Goal: Find specific page/section: Find specific page/section

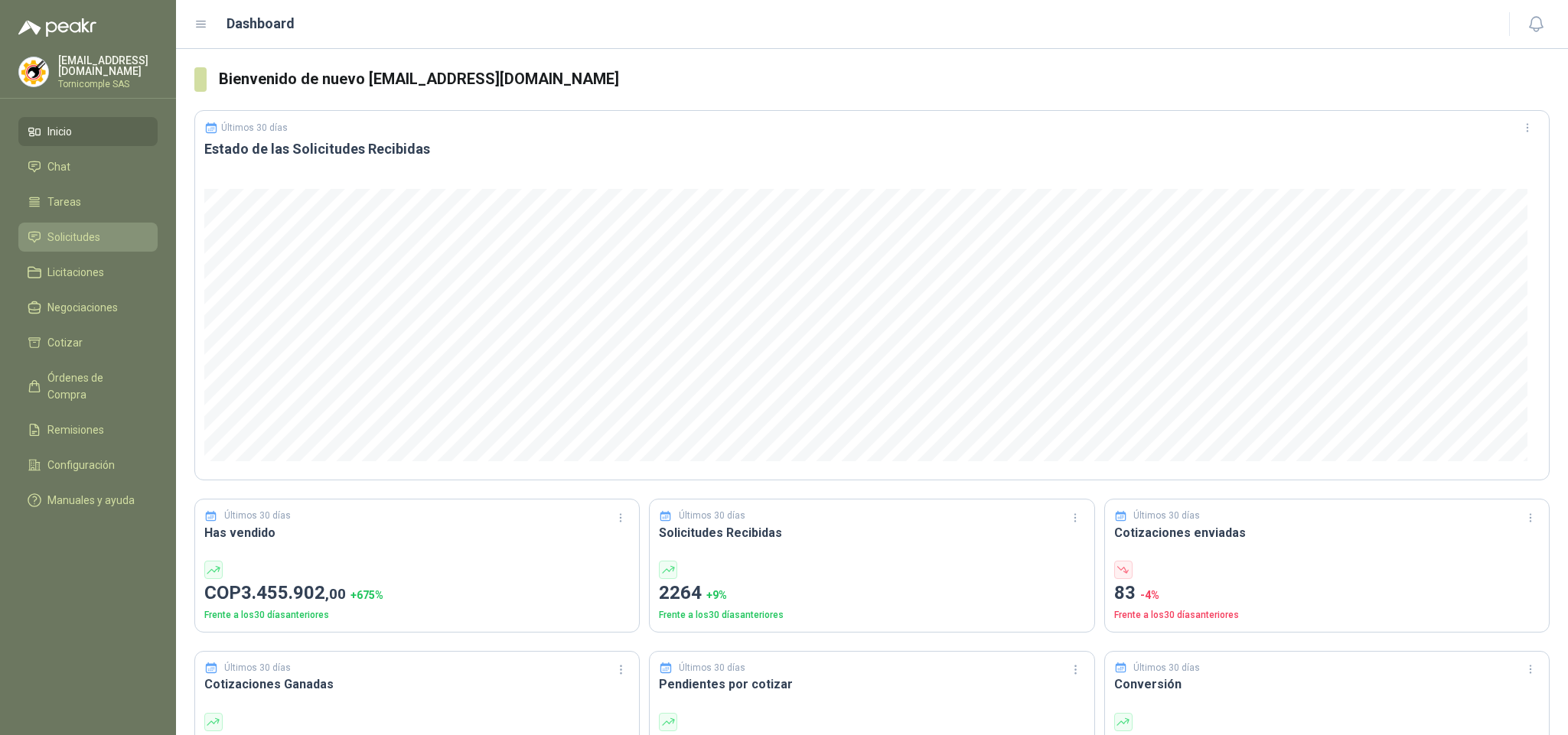
click at [85, 234] on span "Solicitudes" at bounding box center [73, 237] width 52 height 17
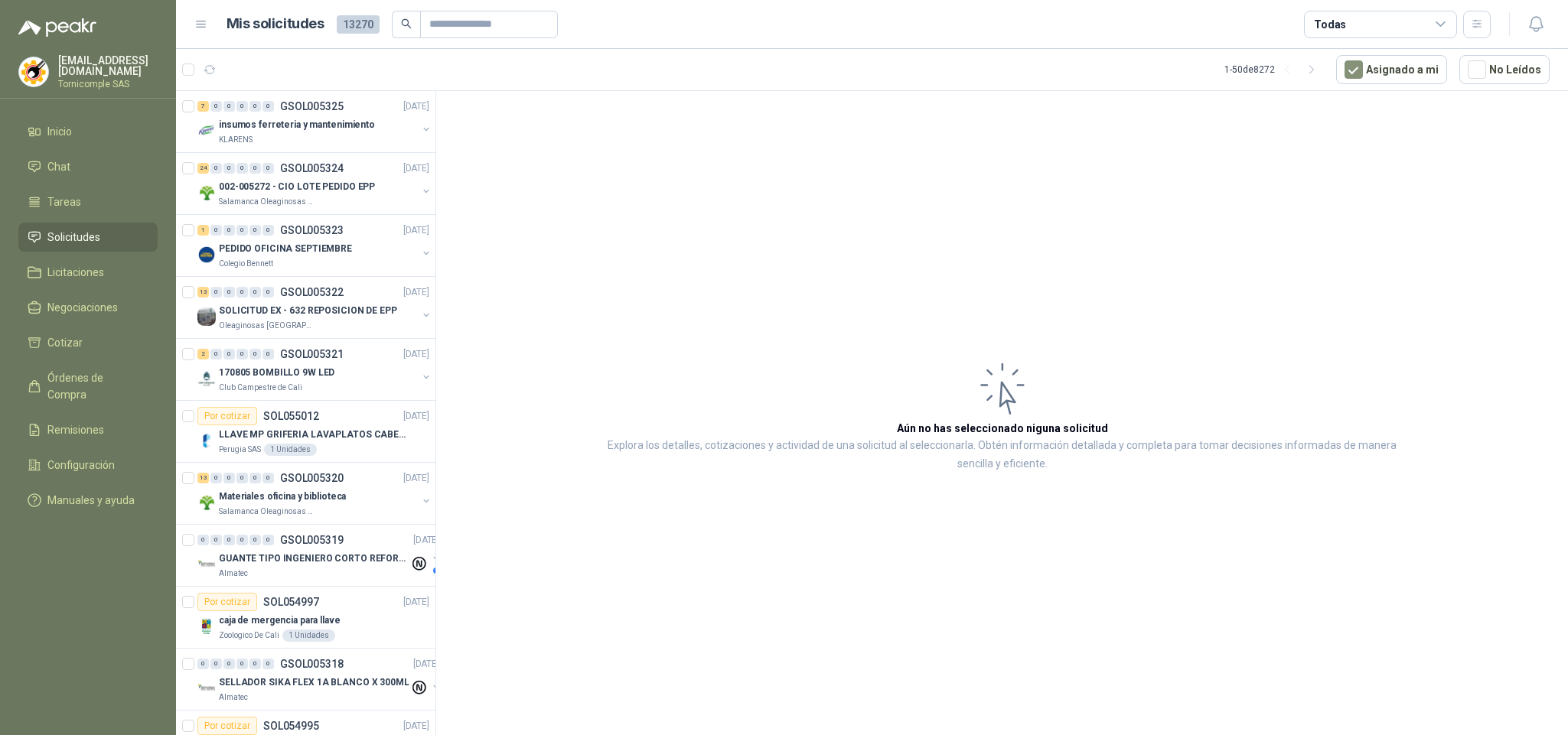
click at [88, 241] on span "Solicitudes" at bounding box center [73, 237] width 52 height 17
drag, startPoint x: 88, startPoint y: 241, endPoint x: 83, endPoint y: 166, distance: 75.2
click at [88, 239] on span "Solicitudes" at bounding box center [73, 237] width 52 height 17
click at [83, 136] on li "Inicio" at bounding box center [88, 132] width 121 height 17
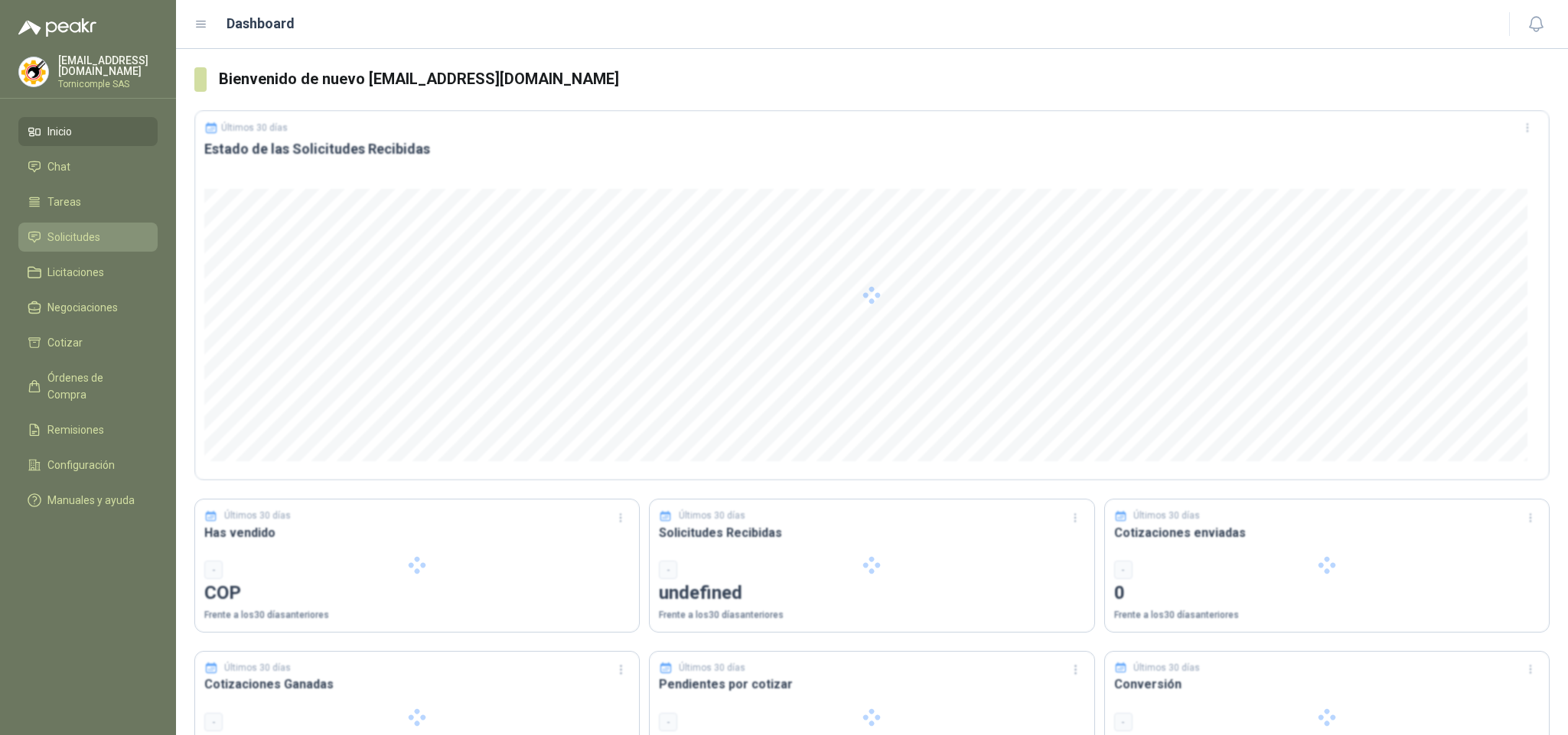
click at [100, 229] on li "Solicitudes" at bounding box center [88, 237] width 121 height 17
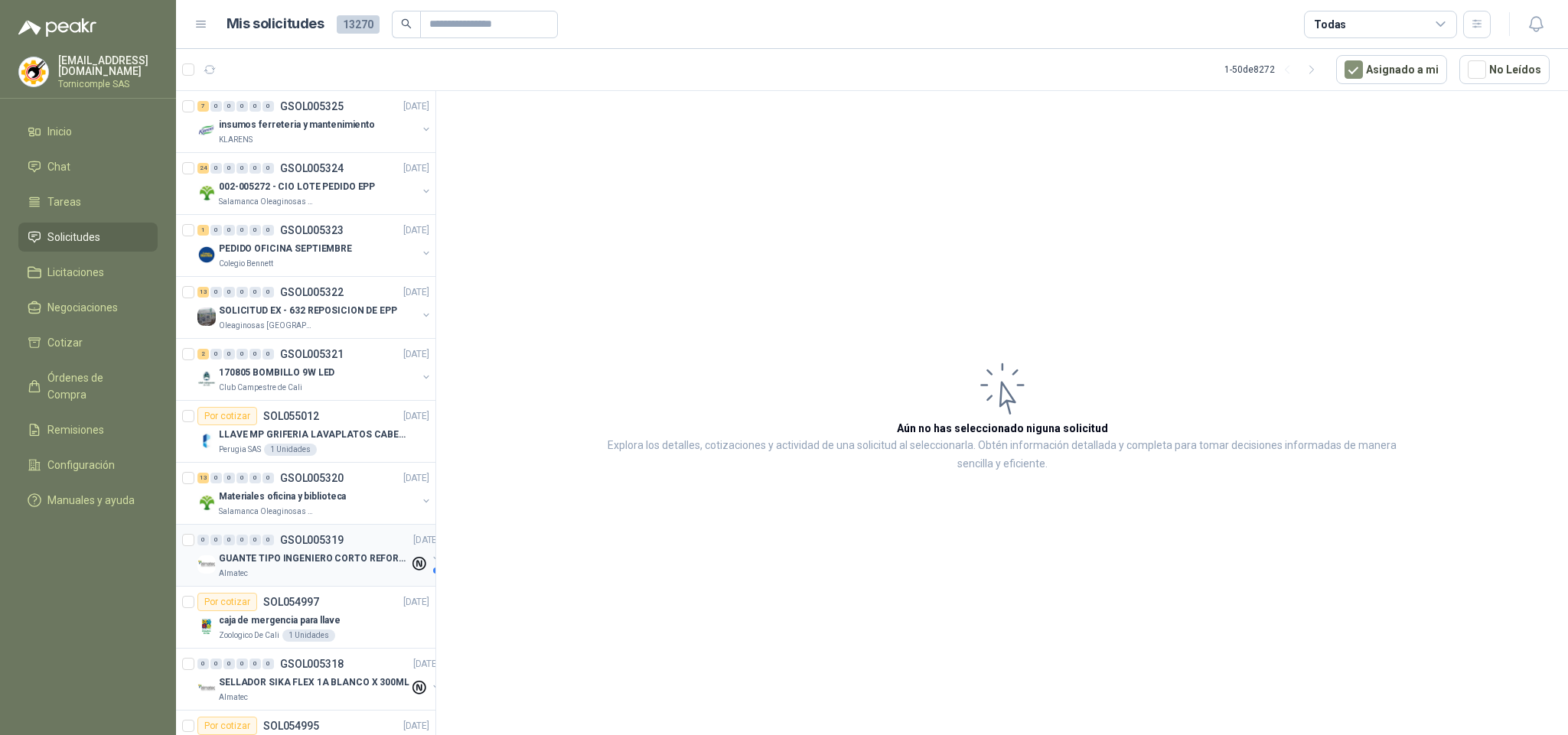
click at [371, 566] on p "GUANTE TIPO INGENIERO CORTO REFORZADO" at bounding box center [313, 559] width 191 height 15
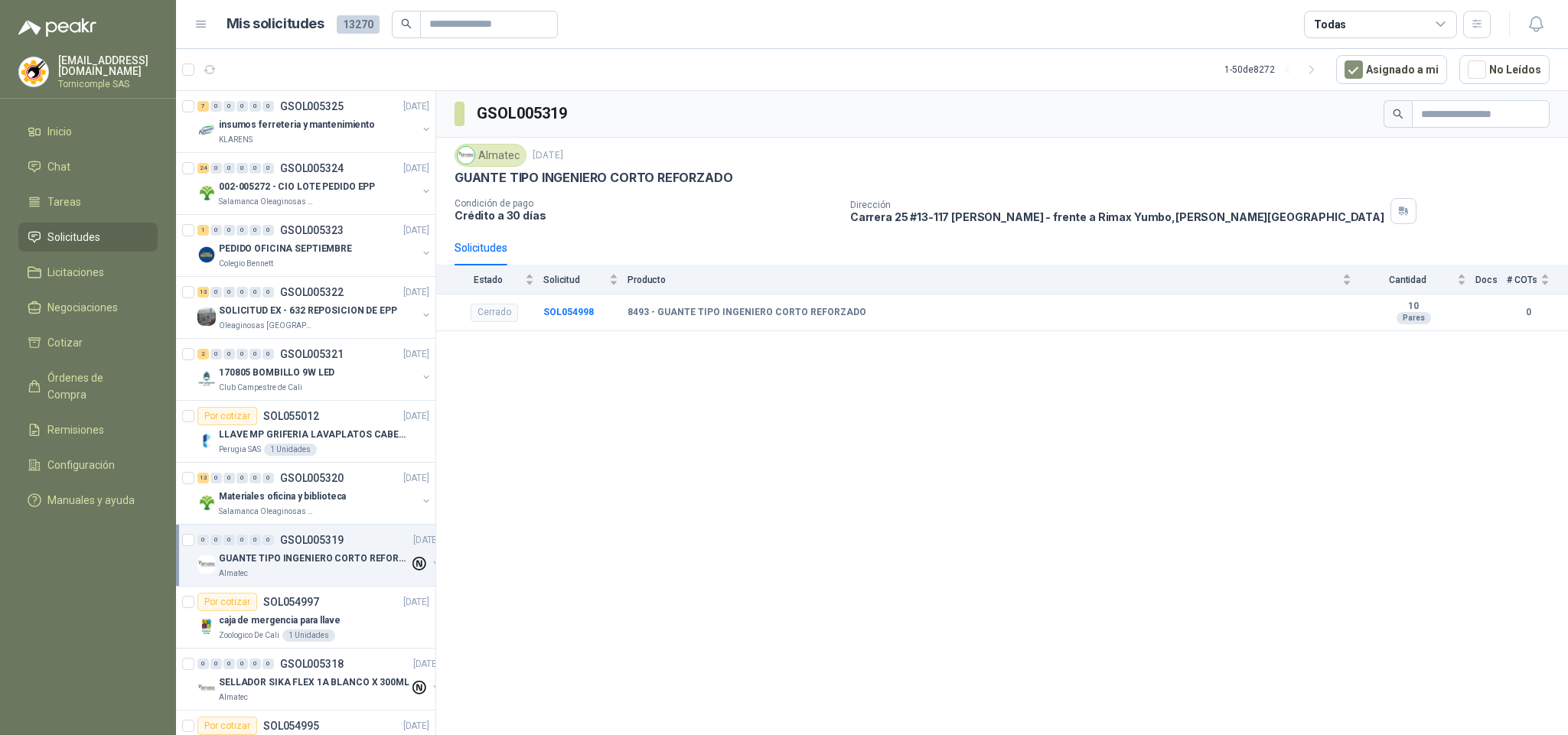
click at [117, 239] on li "Solicitudes" at bounding box center [88, 237] width 121 height 17
drag, startPoint x: 117, startPoint y: 239, endPoint x: 113, endPoint y: 195, distance: 44.2
click at [115, 232] on li "Solicitudes" at bounding box center [88, 237] width 121 height 17
click at [118, 136] on li "Inicio" at bounding box center [88, 132] width 121 height 17
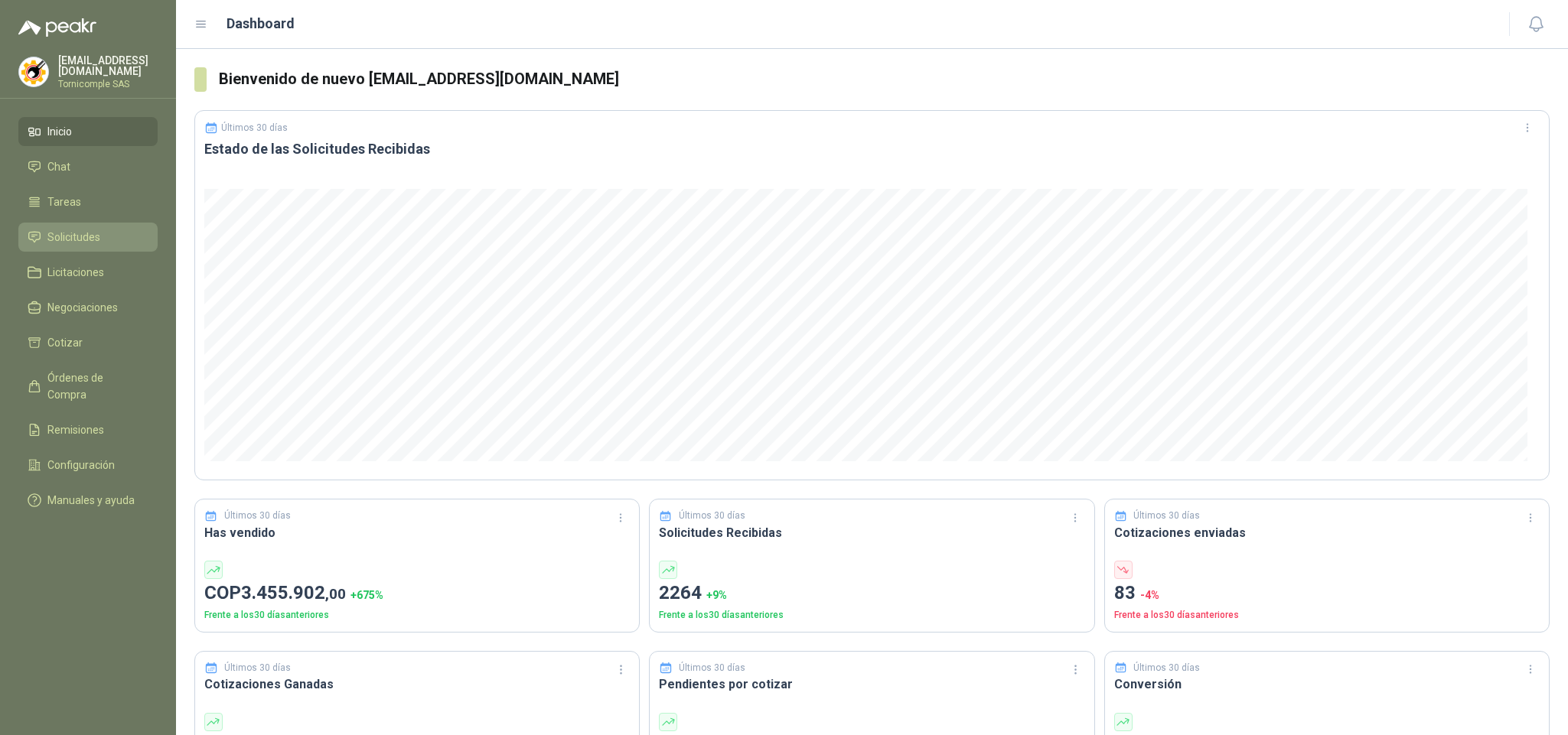
click at [69, 229] on span "Solicitudes" at bounding box center [73, 237] width 52 height 17
